Goal: Task Accomplishment & Management: Use online tool/utility

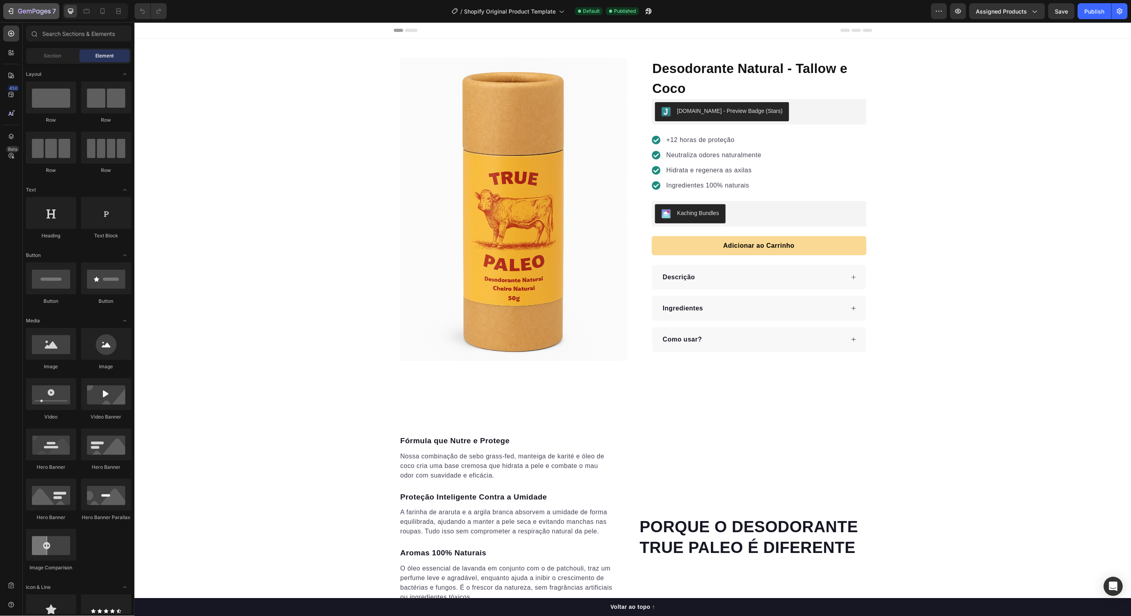
click at [18, 10] on icon "button" at bounding box center [20, 11] width 4 height 5
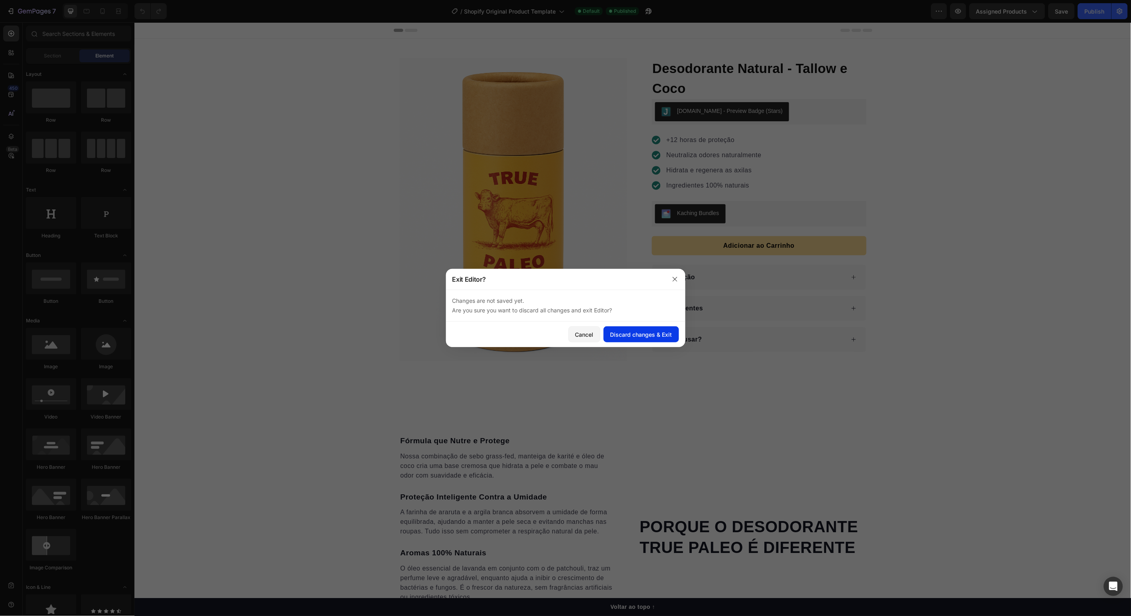
click at [637, 335] on div "Discard changes & Exit" at bounding box center [641, 334] width 62 height 8
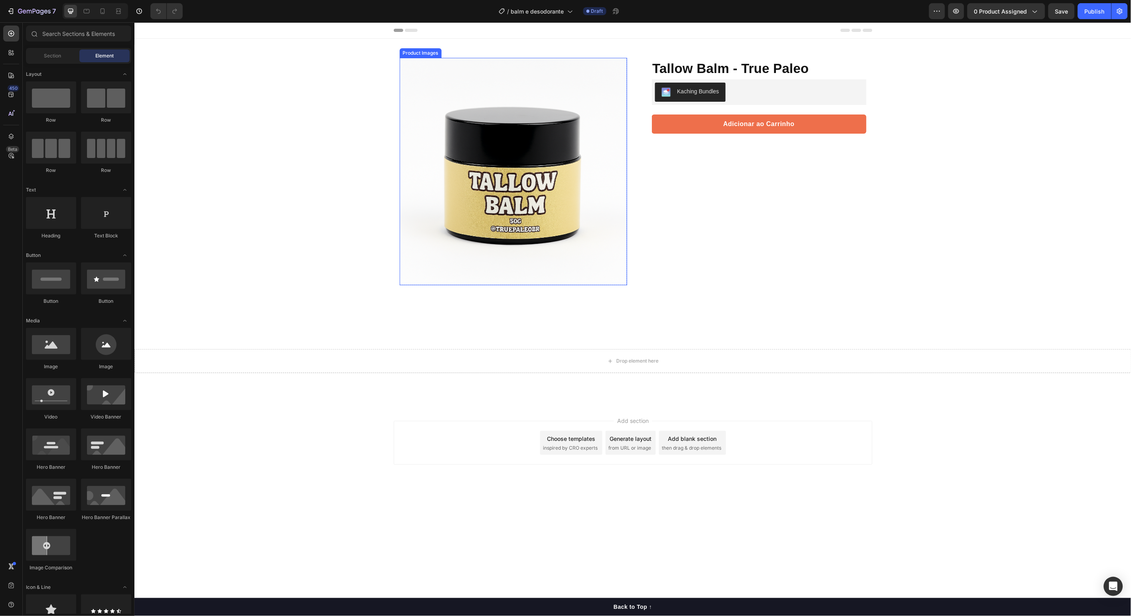
click at [521, 158] on img at bounding box center [512, 170] width 227 height 227
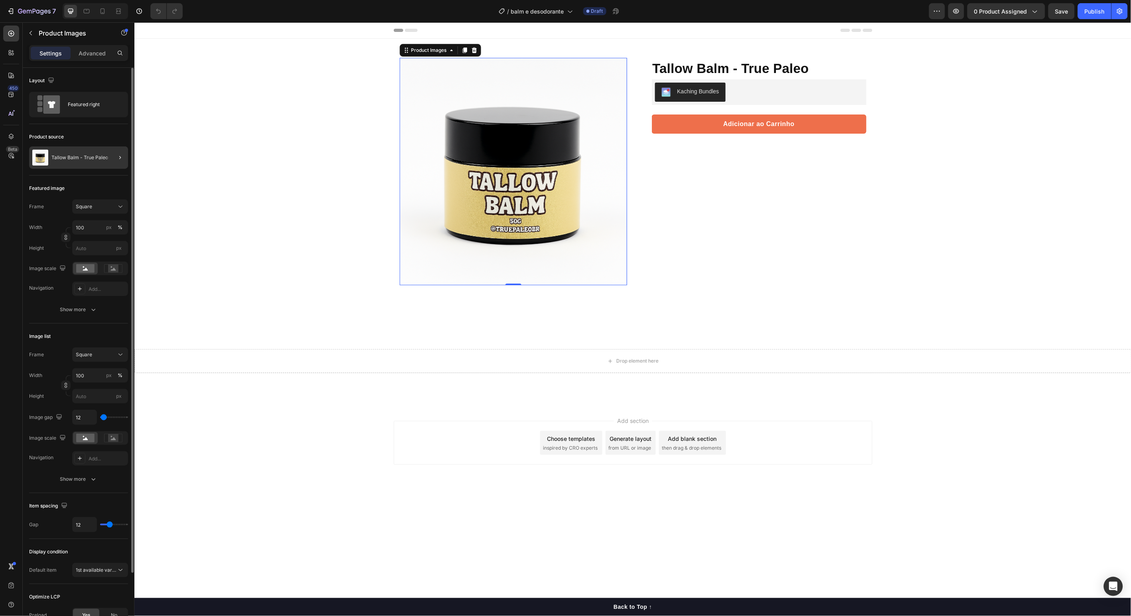
click at [106, 158] on div at bounding box center [117, 157] width 22 height 22
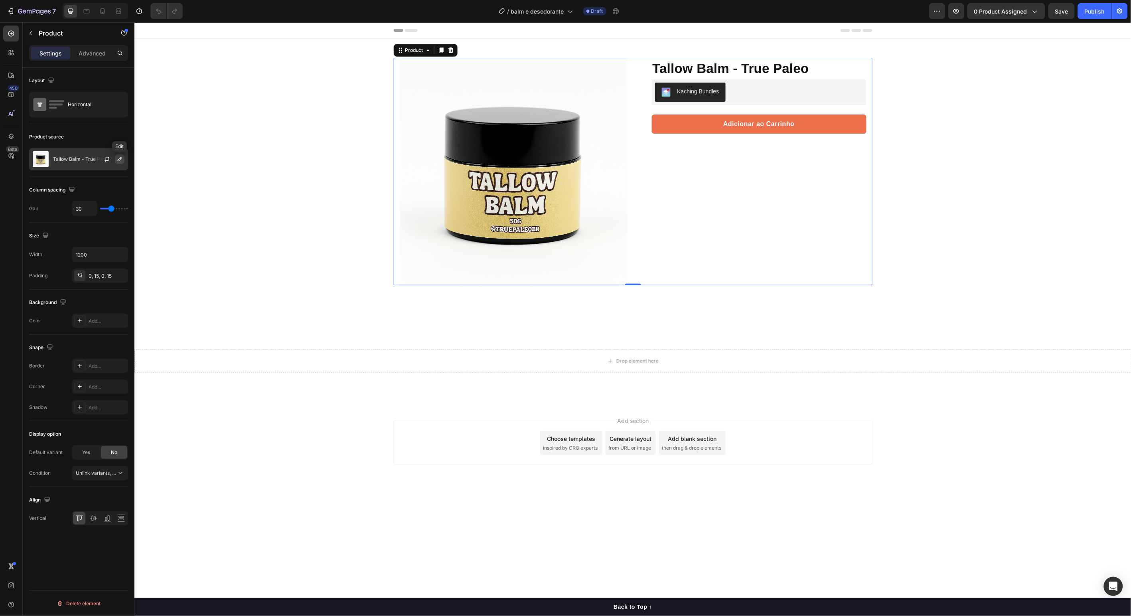
click at [122, 161] on icon "button" at bounding box center [119, 159] width 6 height 6
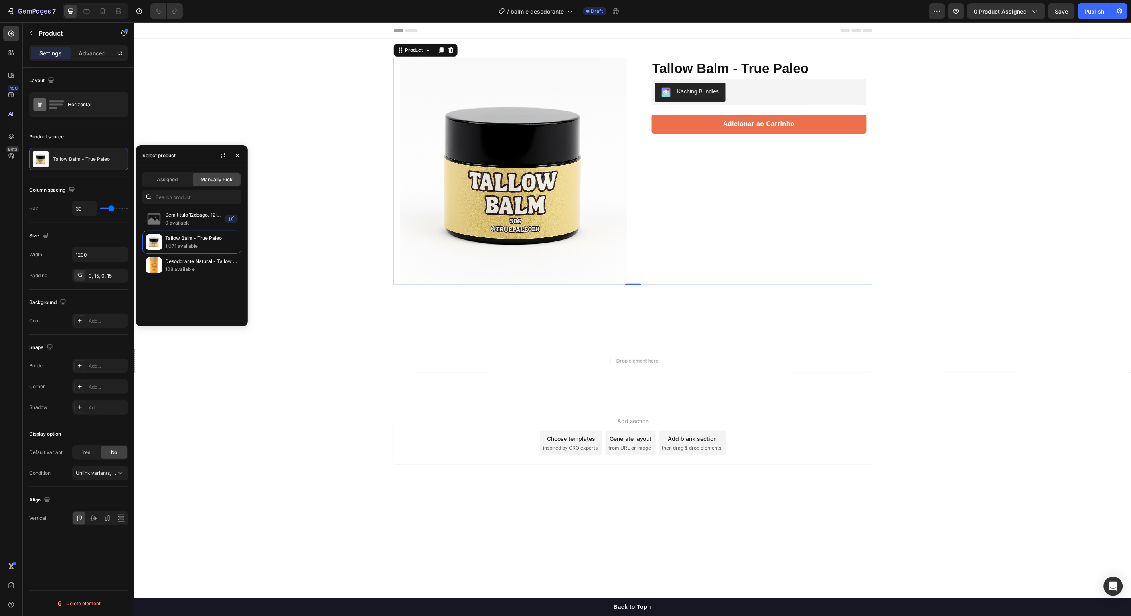
click at [304, 242] on div "Product Images Row Tallow Balm - True Paleo Product Title Protege, nutre e rege…" at bounding box center [632, 221] width 997 height 366
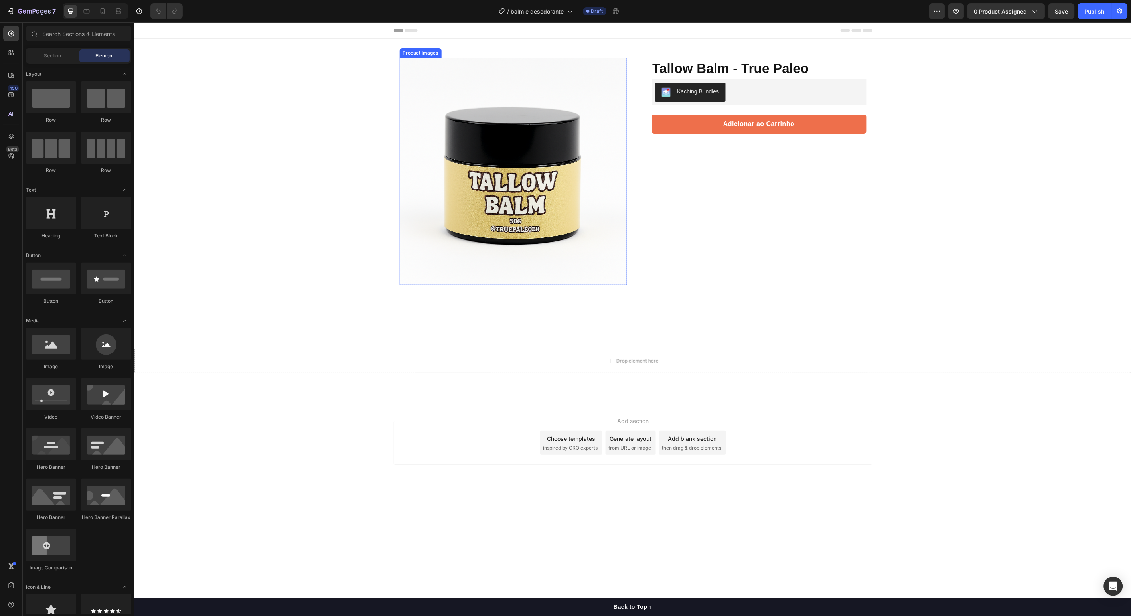
click at [479, 186] on img at bounding box center [512, 170] width 227 height 227
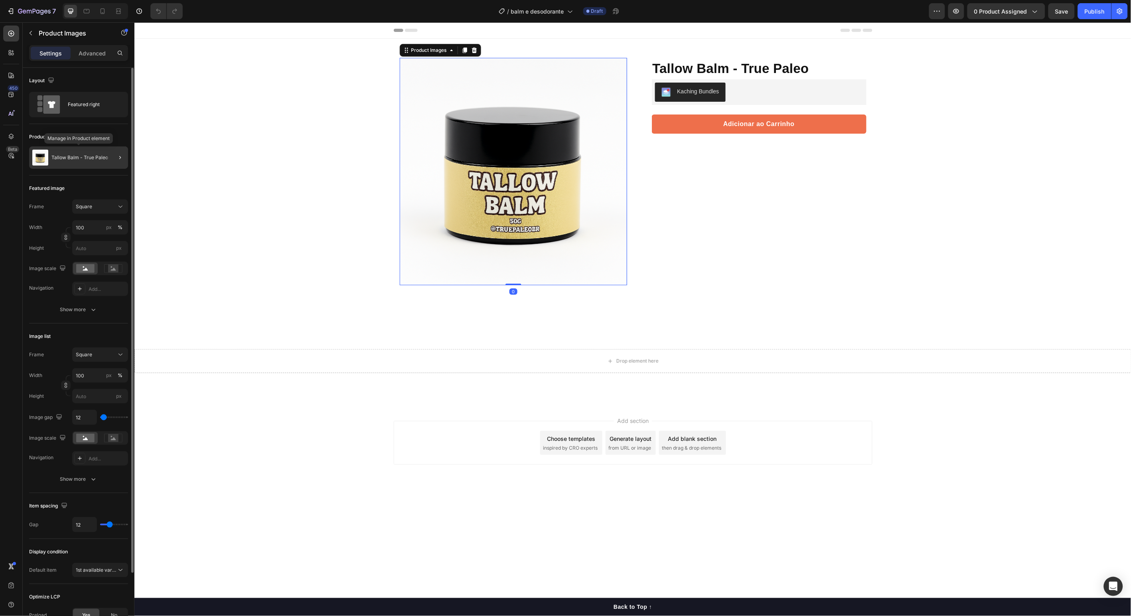
click at [102, 160] on p "Tallow Balm - True Paleo" at bounding box center [79, 158] width 57 height 6
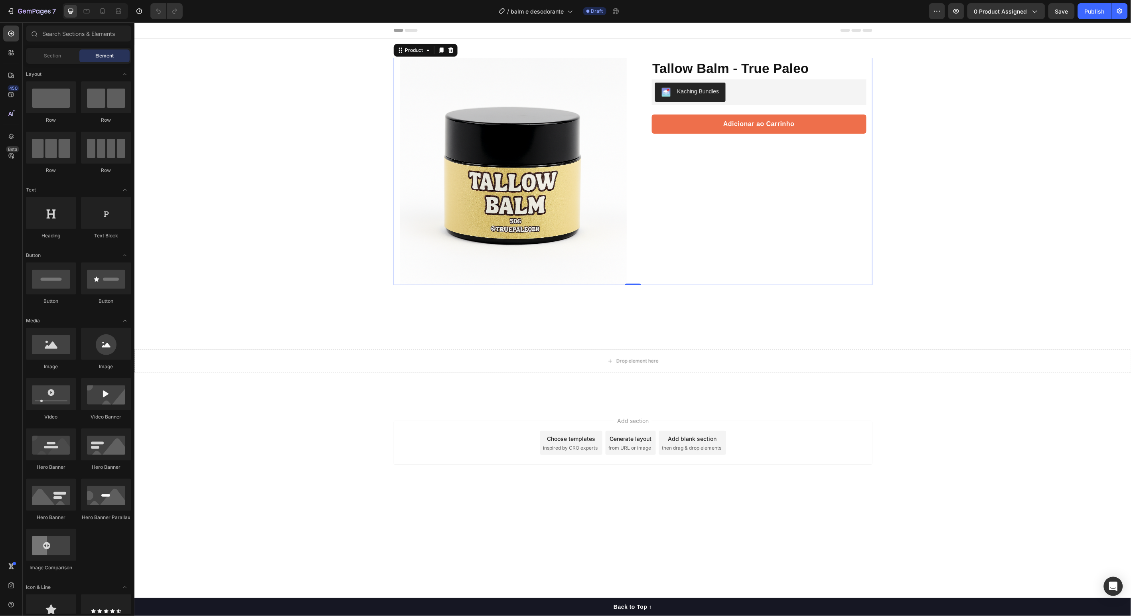
click at [365, 97] on div "Product Images Row Tallow Balm - True Paleo Product Title Protege, nutre e rege…" at bounding box center [632, 221] width 997 height 366
click at [58, 62] on div "Section" at bounding box center [53, 55] width 50 height 13
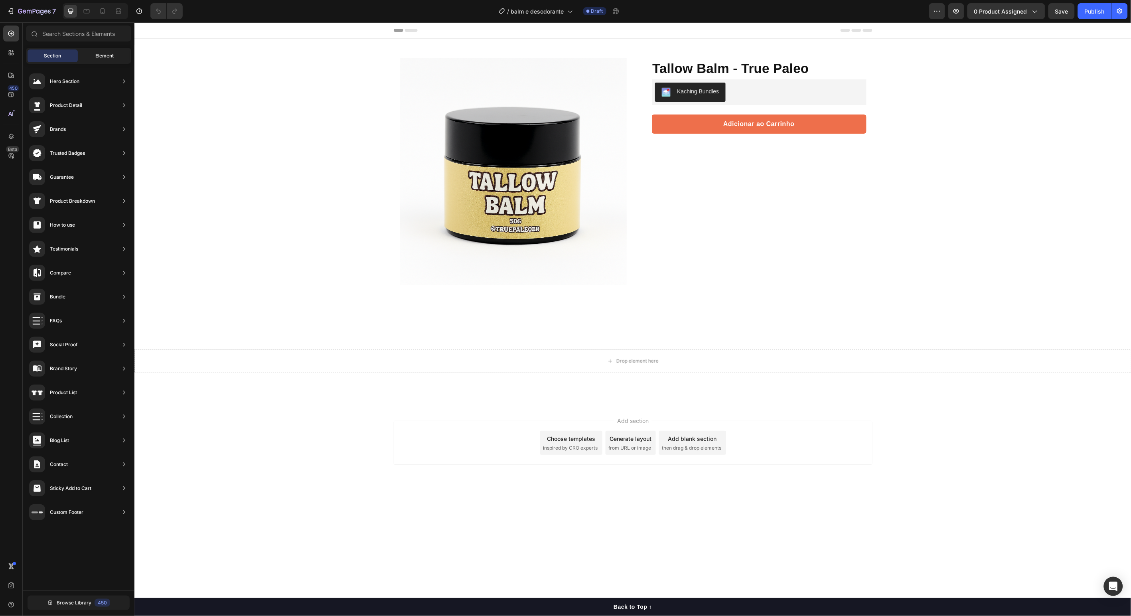
click at [88, 55] on div "Element" at bounding box center [104, 55] width 50 height 13
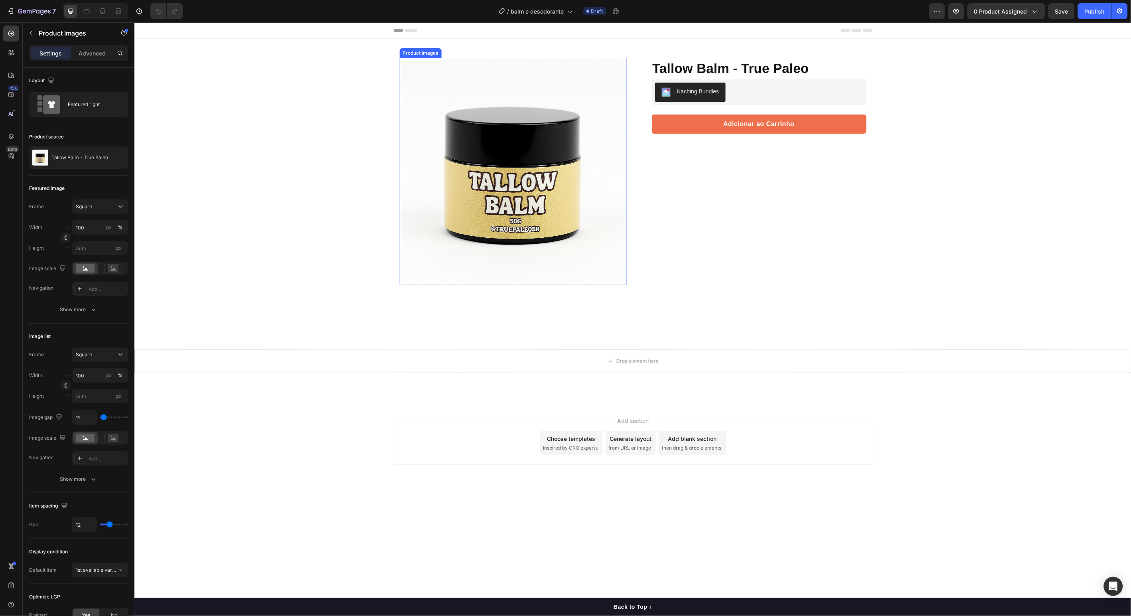
click at [521, 208] on img at bounding box center [512, 170] width 227 height 227
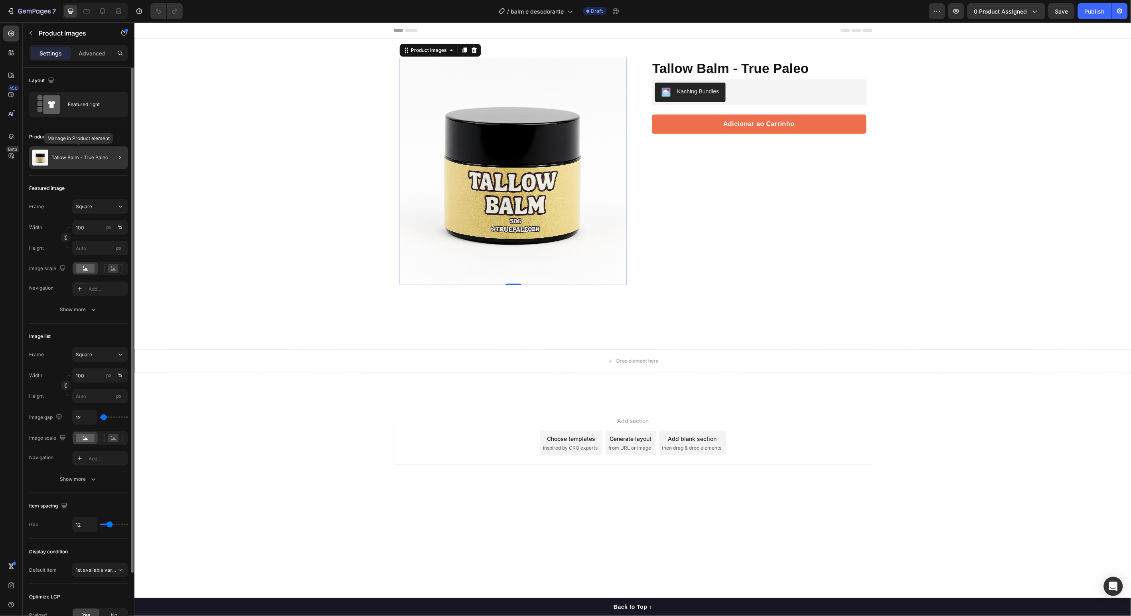
click at [84, 160] on p "Tallow Balm - True Paleo" at bounding box center [79, 158] width 57 height 6
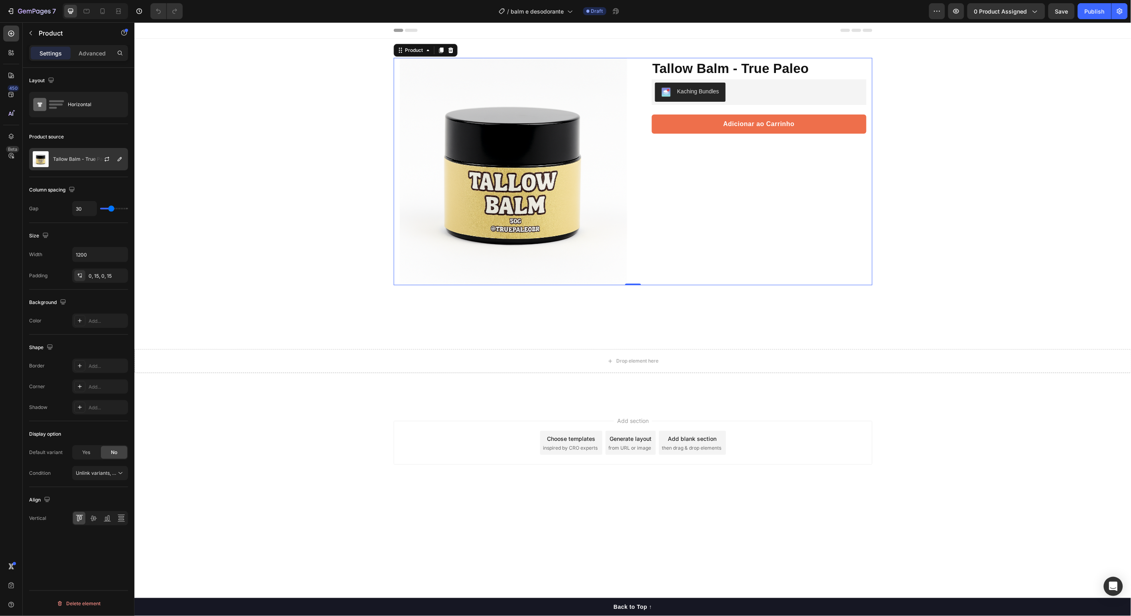
click at [85, 161] on p "Tallow Balm - True Paleo" at bounding box center [81, 159] width 57 height 6
click at [116, 160] on icon "button" at bounding box center [119, 159] width 6 height 6
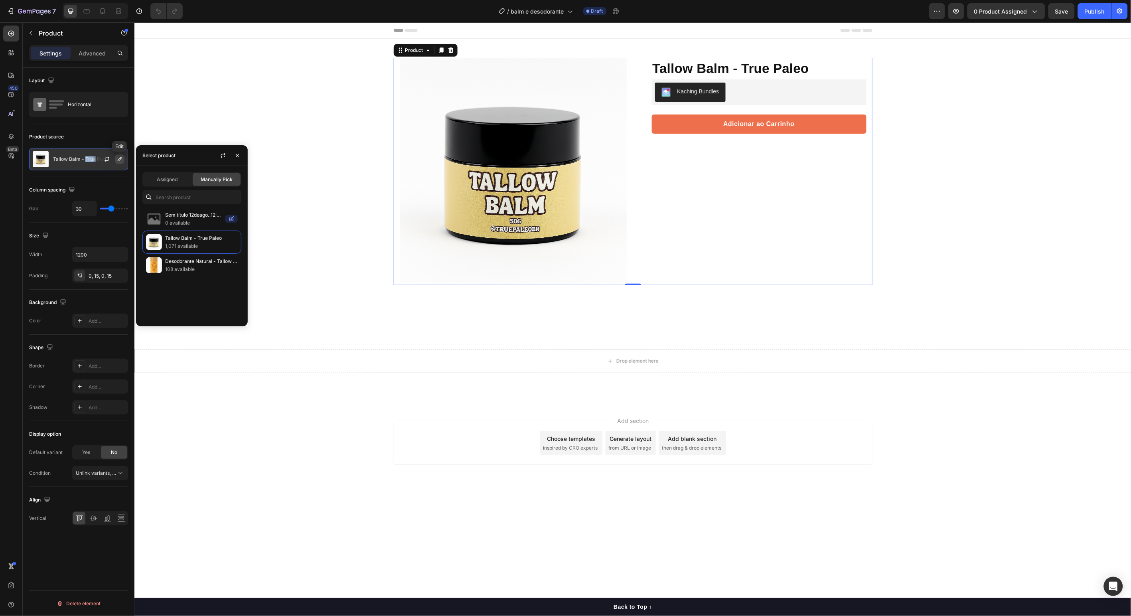
click at [119, 161] on icon "button" at bounding box center [120, 159] width 4 height 4
click at [252, 137] on div "Product Images Row Tallow Balm - True Paleo Product Title Protege, nutre e rege…" at bounding box center [632, 221] width 997 height 366
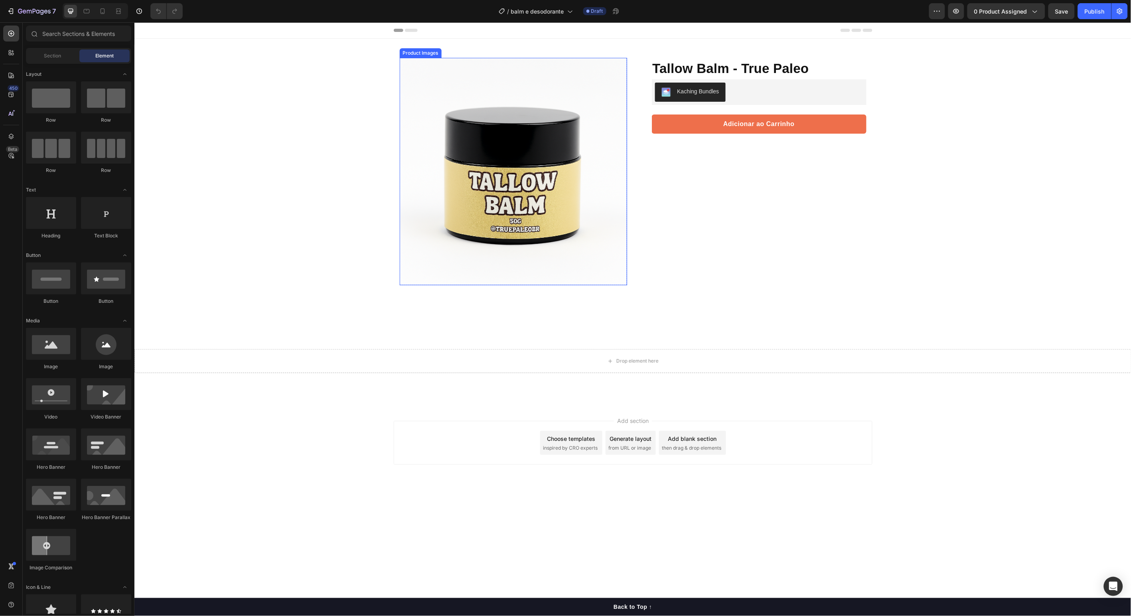
click at [477, 160] on img at bounding box center [512, 170] width 227 height 227
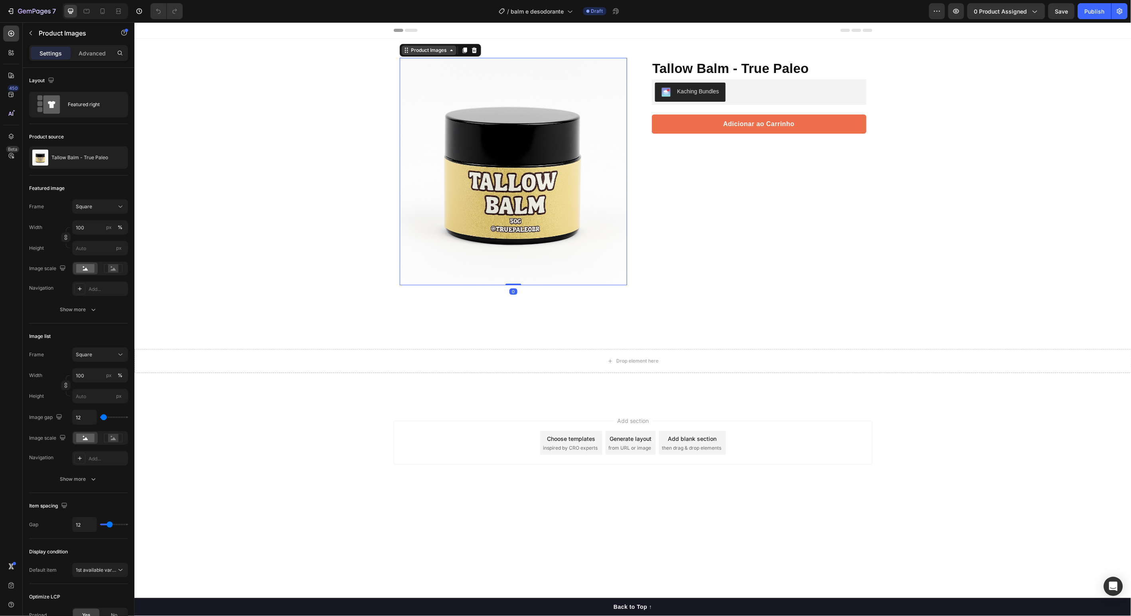
click at [433, 52] on div "Product Images" at bounding box center [428, 49] width 39 height 7
click at [119, 158] on icon "button" at bounding box center [120, 157] width 6 height 6
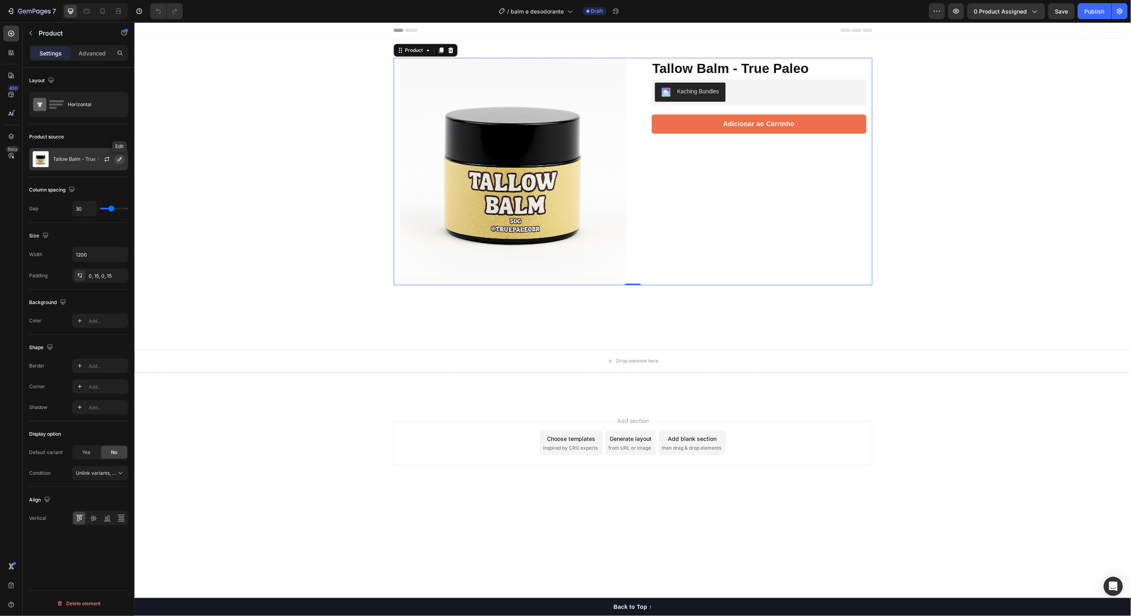
click at [120, 160] on icon "button" at bounding box center [119, 159] width 6 height 6
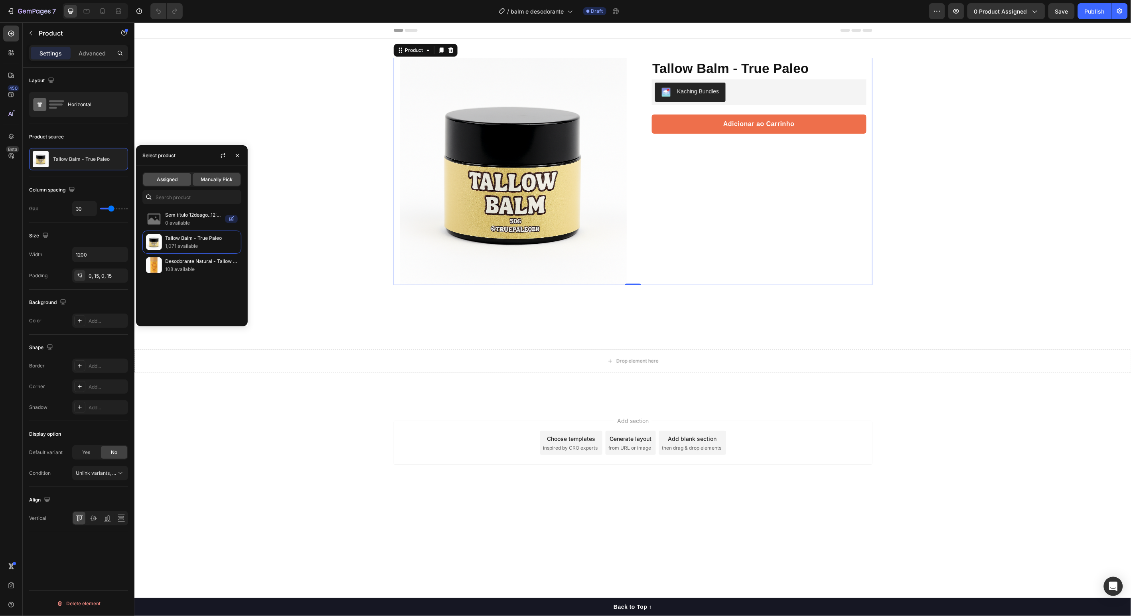
click at [179, 183] on div "Assigned" at bounding box center [167, 179] width 48 height 13
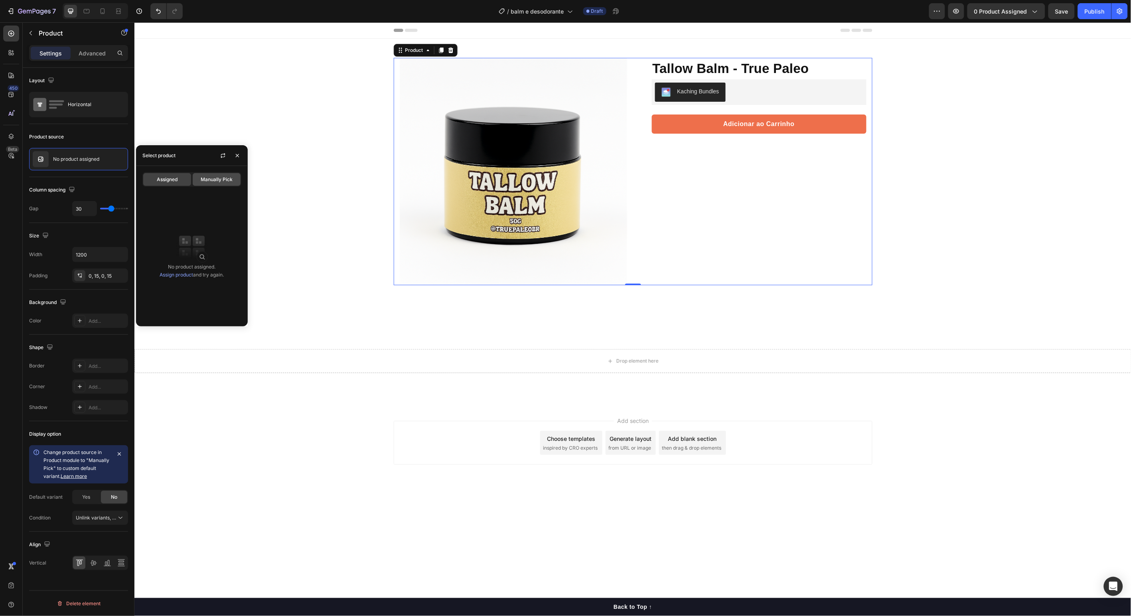
click at [206, 183] on span "Manually Pick" at bounding box center [217, 179] width 32 height 7
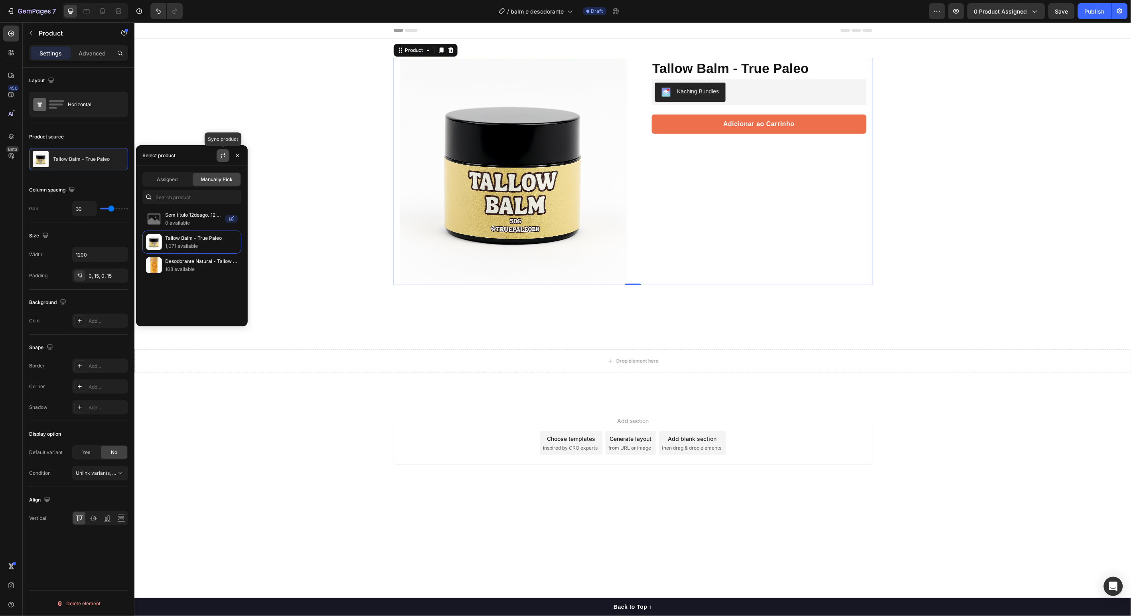
click at [221, 157] on icon "button" at bounding box center [223, 157] width 4 height 2
click at [237, 158] on icon "button" at bounding box center [237, 155] width 6 height 6
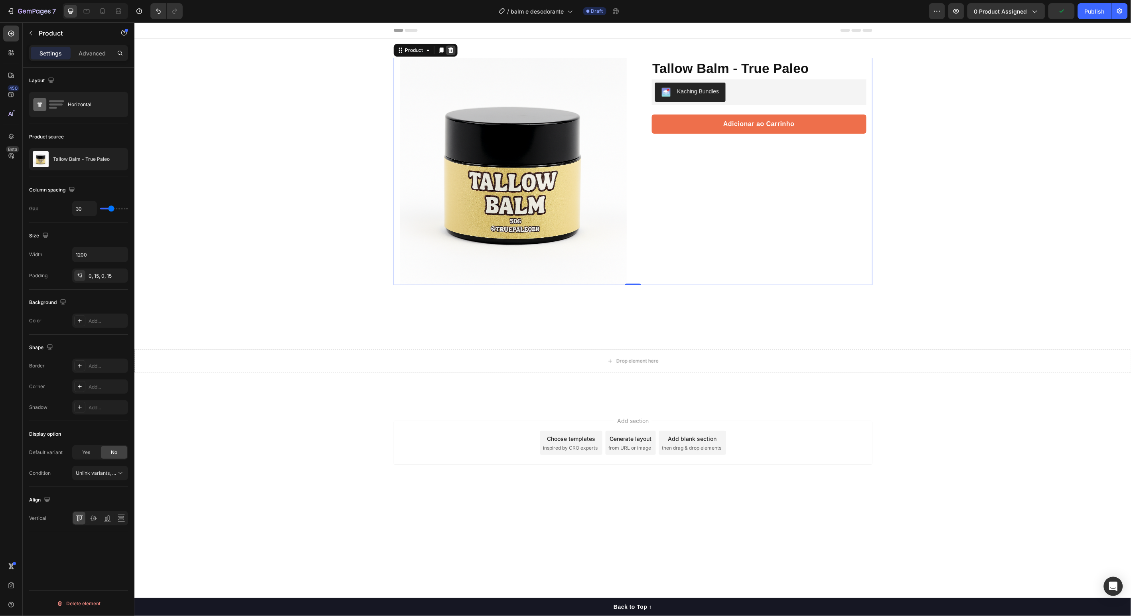
click at [452, 48] on icon at bounding box center [450, 50] width 6 height 6
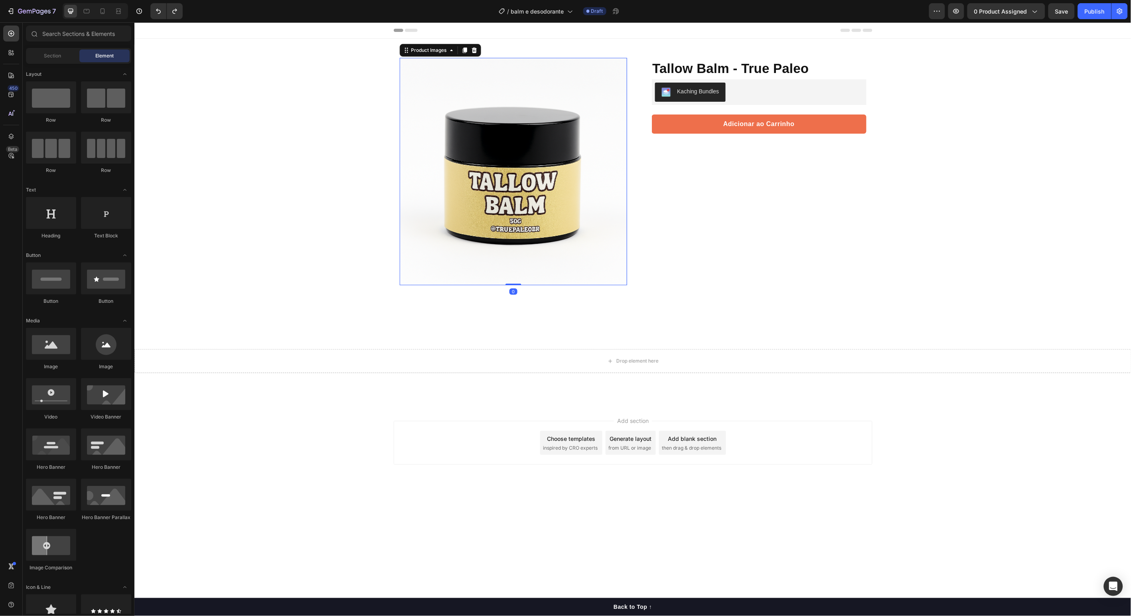
click at [510, 204] on img at bounding box center [512, 170] width 227 height 227
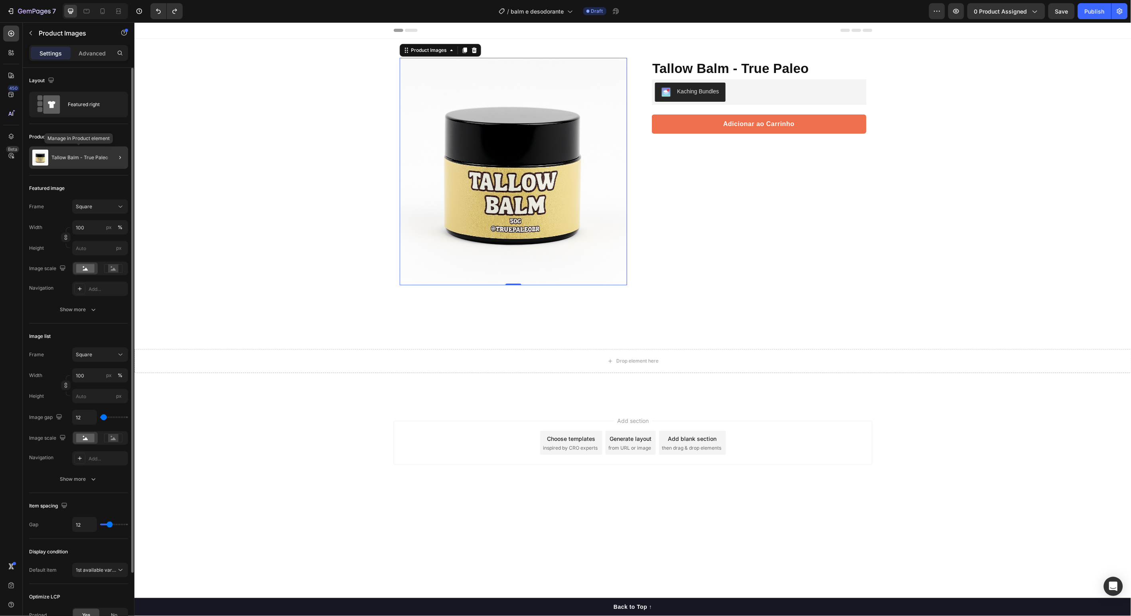
click at [87, 156] on p "Tallow Balm - True Paleo" at bounding box center [79, 158] width 57 height 6
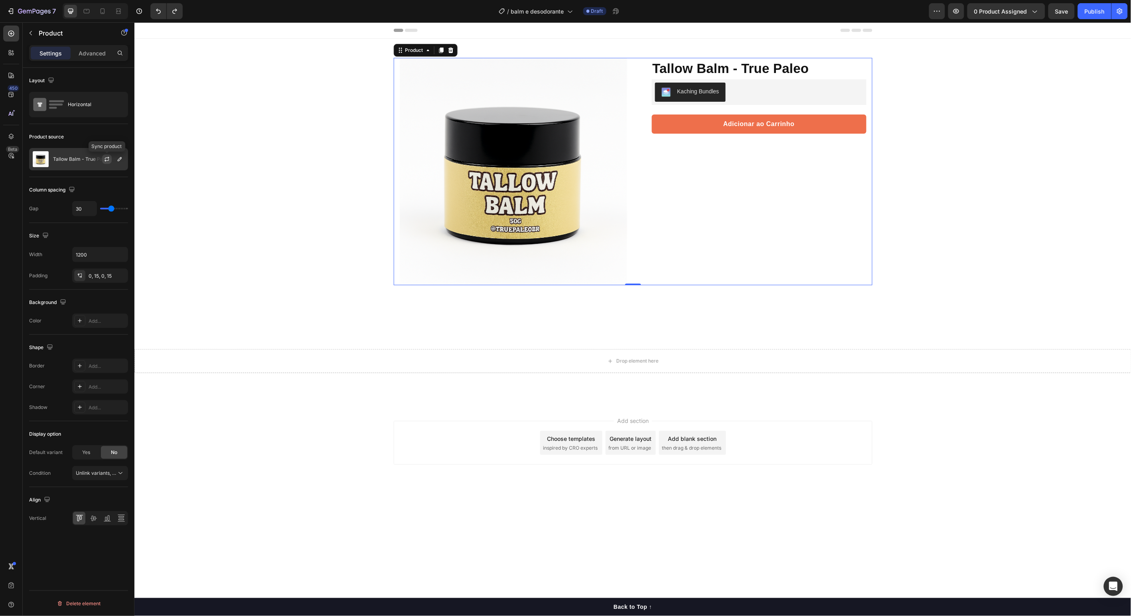
click at [108, 160] on icon "button" at bounding box center [107, 160] width 4 height 2
click at [55, 162] on p "Tallow Balm - True Paleo" at bounding box center [81, 159] width 57 height 6
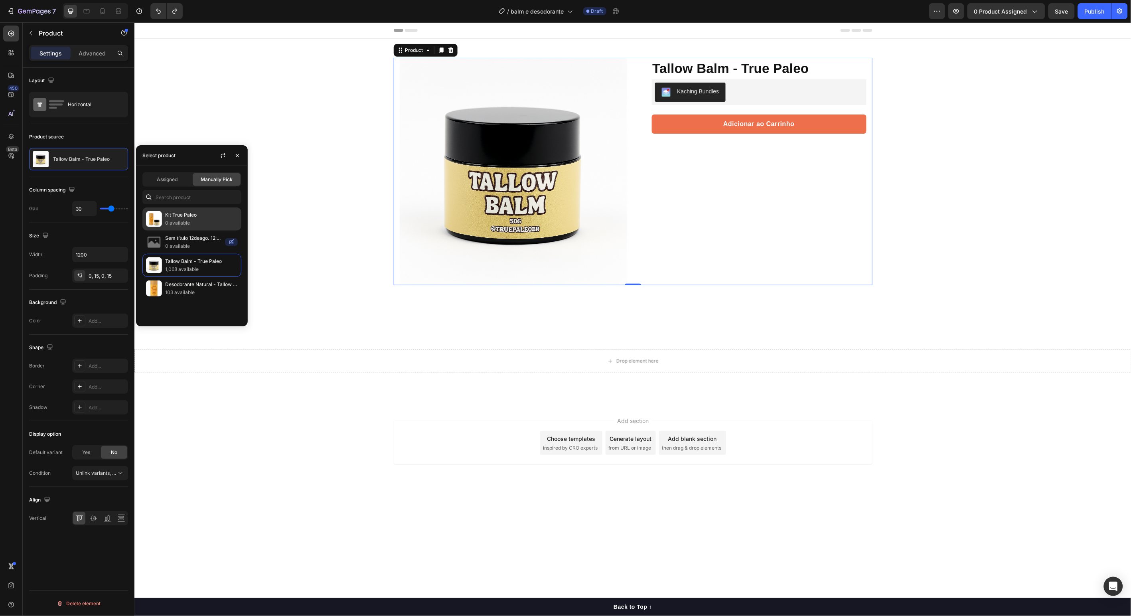
click at [192, 217] on p "Kit True Paleo" at bounding box center [201, 215] width 73 height 8
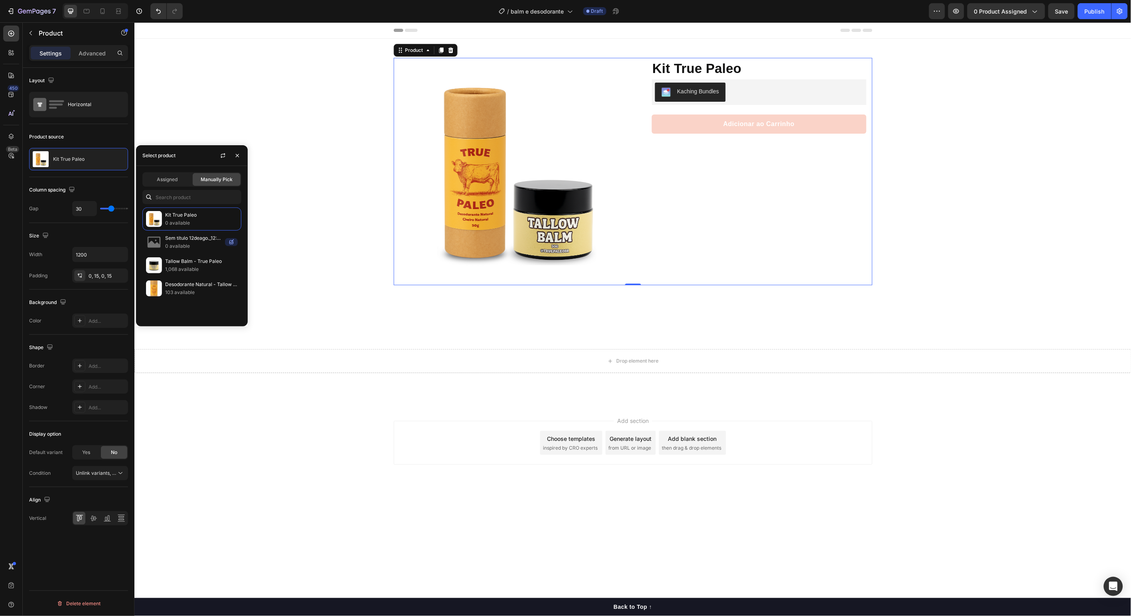
click at [706, 263] on div "Kit True Paleo Product Title Protege, nutre e regenera a pele Textura rica e fá…" at bounding box center [752, 170] width 227 height 227
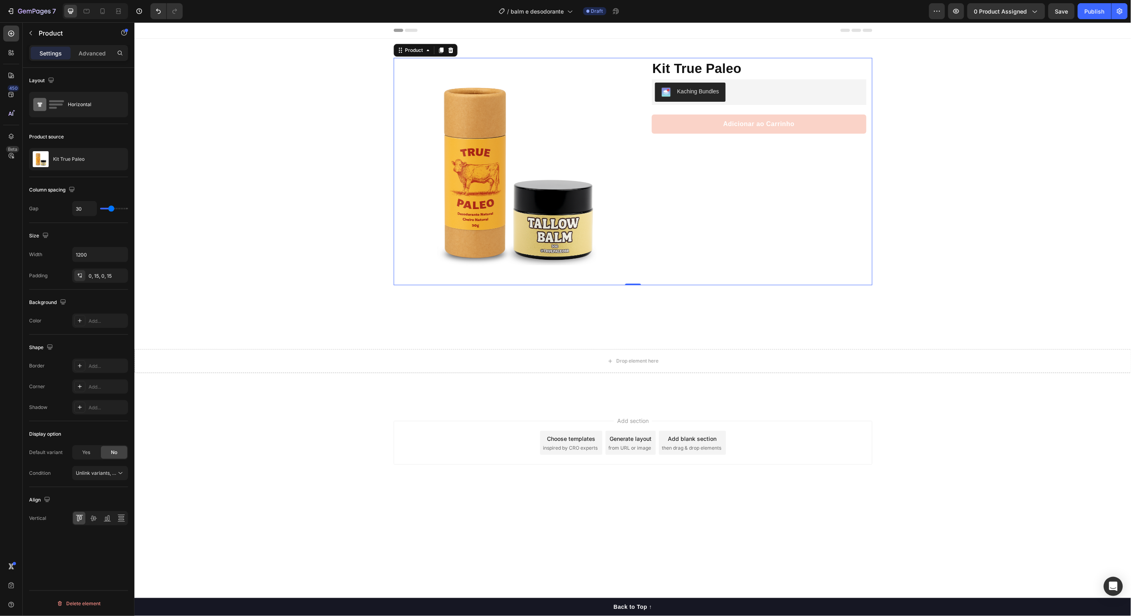
drag, startPoint x: 1102, startPoint y: 11, endPoint x: 1063, endPoint y: 21, distance: 39.7
click at [1063, 21] on div "7 Version history / balm e desodorante Draft Preview 0 product assigned Save Pu…" at bounding box center [565, 11] width 1131 height 23
click at [1063, 8] on span "Save" at bounding box center [1061, 11] width 13 height 7
click at [955, 11] on icon "button" at bounding box center [956, 11] width 8 height 8
click at [82, 168] on div "Kit True Paleo" at bounding box center [78, 159] width 99 height 22
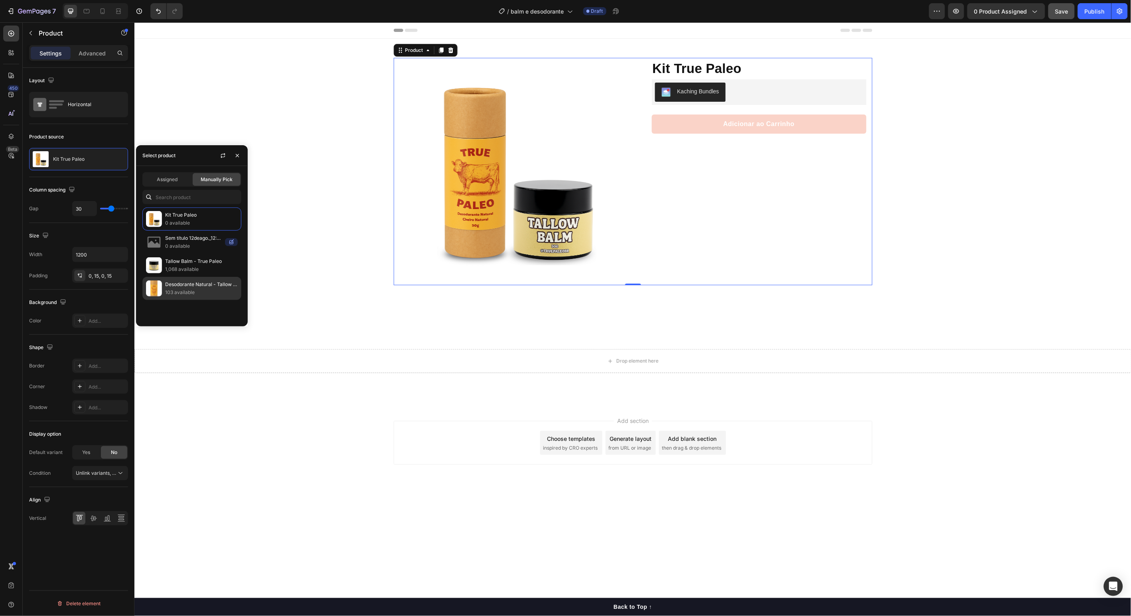
click at [177, 287] on p "Desodorante Natural - Tallow e Coco" at bounding box center [201, 284] width 73 height 8
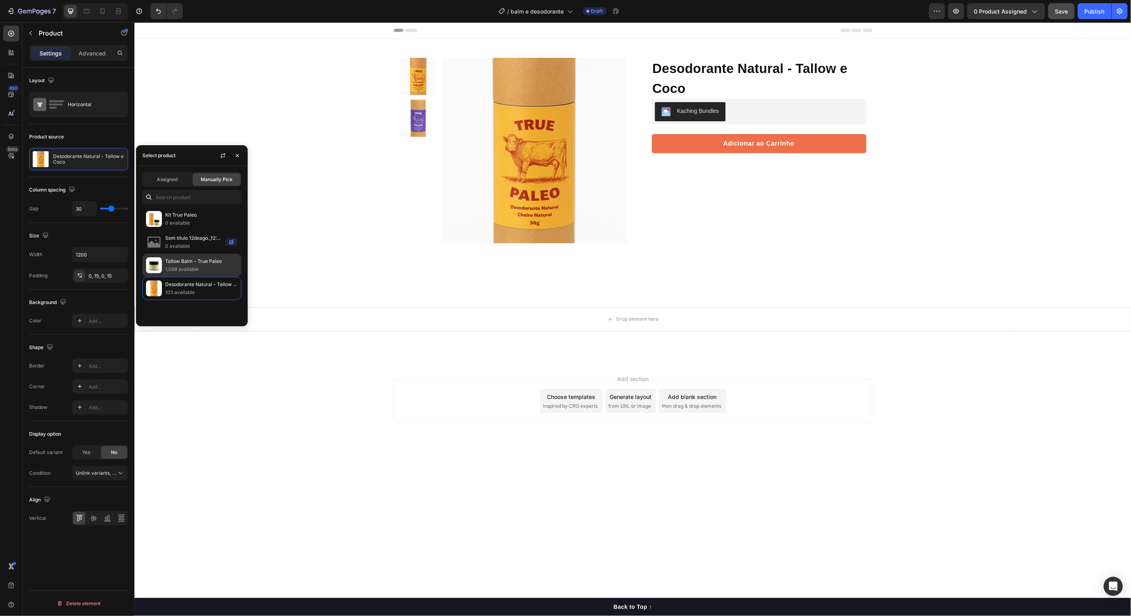
click at [201, 265] on p "Tallow Balm - True Paleo" at bounding box center [201, 261] width 73 height 8
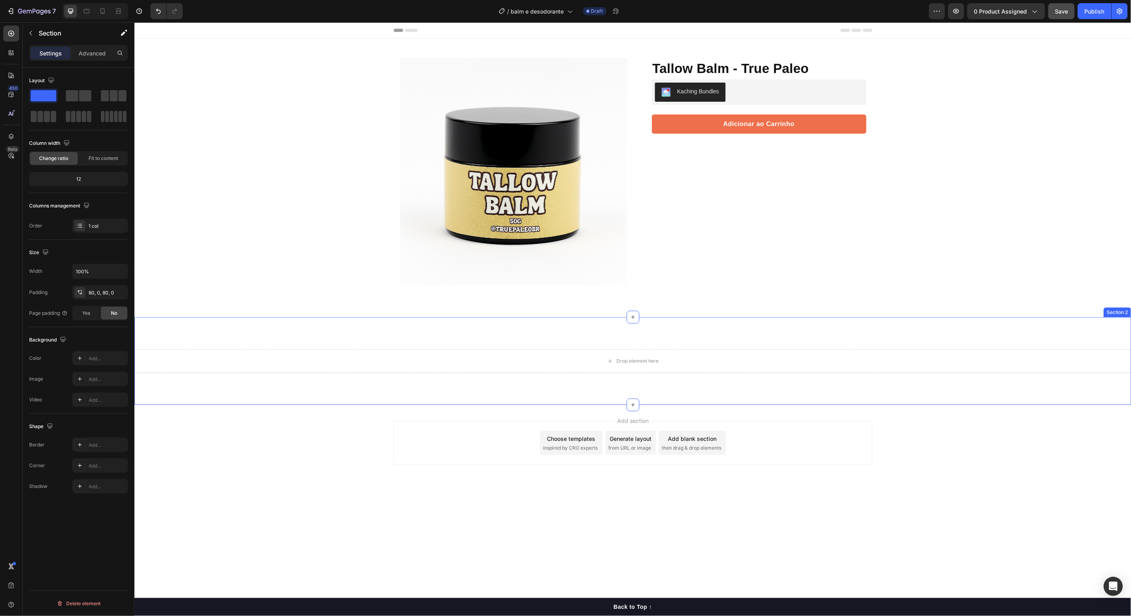
click at [400, 322] on div "Drop element here Section 2" at bounding box center [632, 361] width 997 height 88
click at [958, 13] on icon "button" at bounding box center [956, 11] width 8 height 8
